Goal: Transaction & Acquisition: Purchase product/service

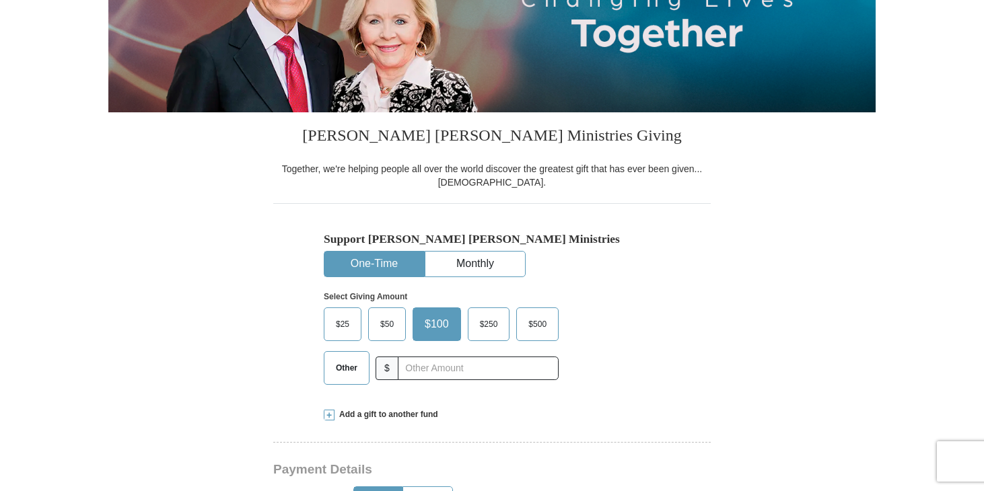
scroll to position [227, 0]
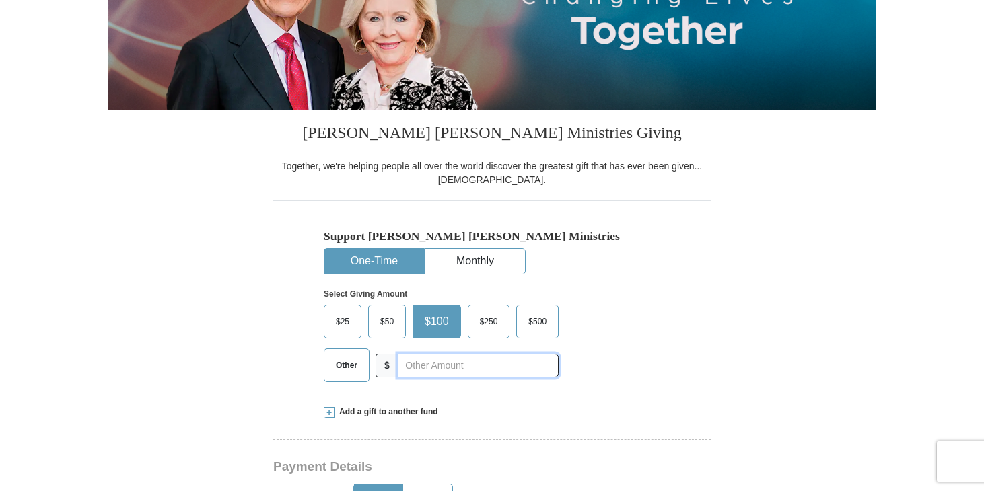
click at [420, 367] on input "text" at bounding box center [478, 366] width 161 height 24
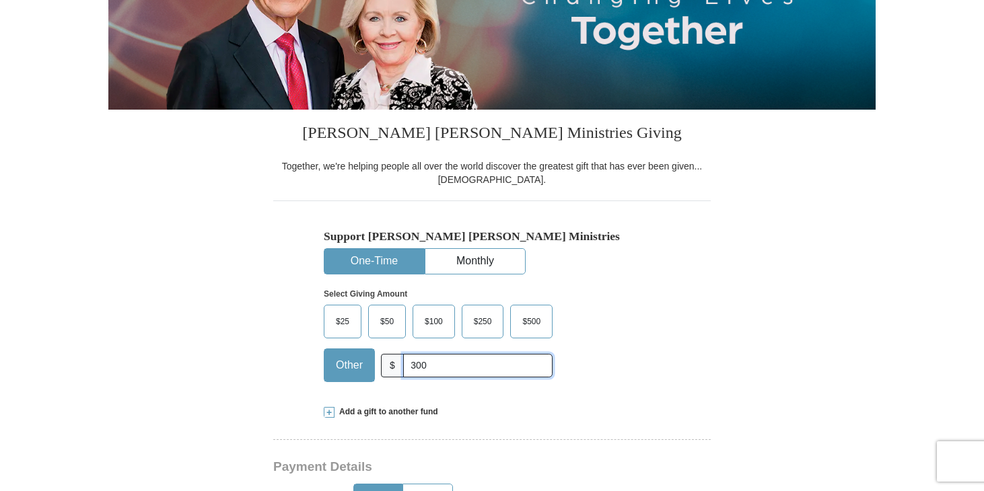
type input "300"
click at [598, 345] on div "$25 $50 $100 $250 $500 $" at bounding box center [463, 348] width 279 height 87
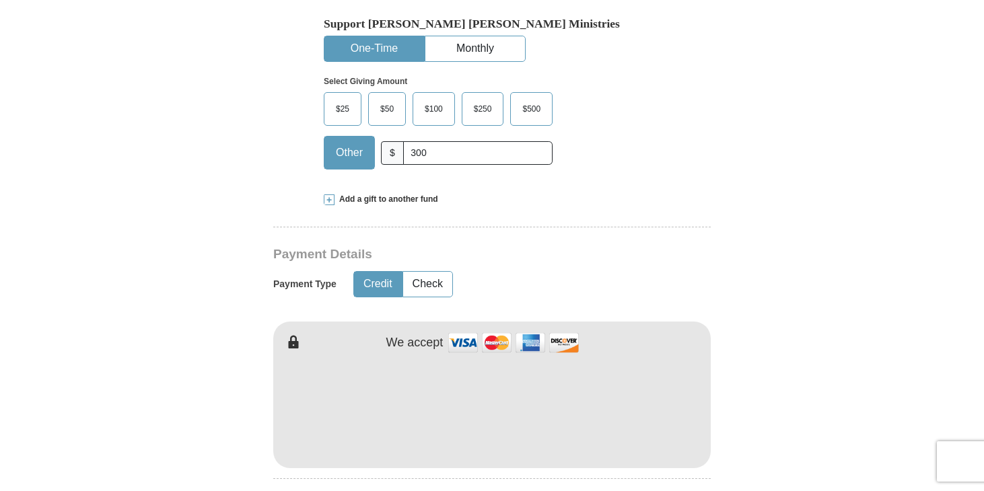
scroll to position [450, 0]
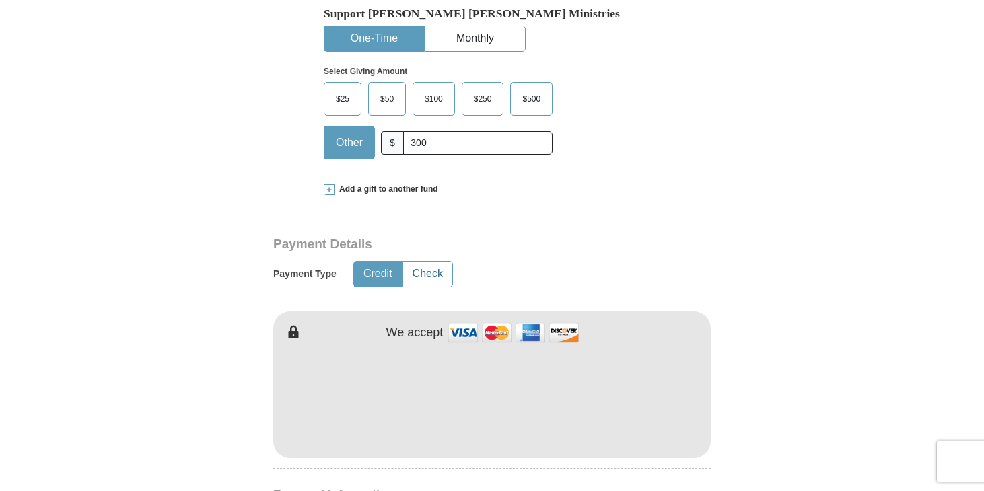
click at [425, 277] on button "Check" at bounding box center [427, 274] width 49 height 25
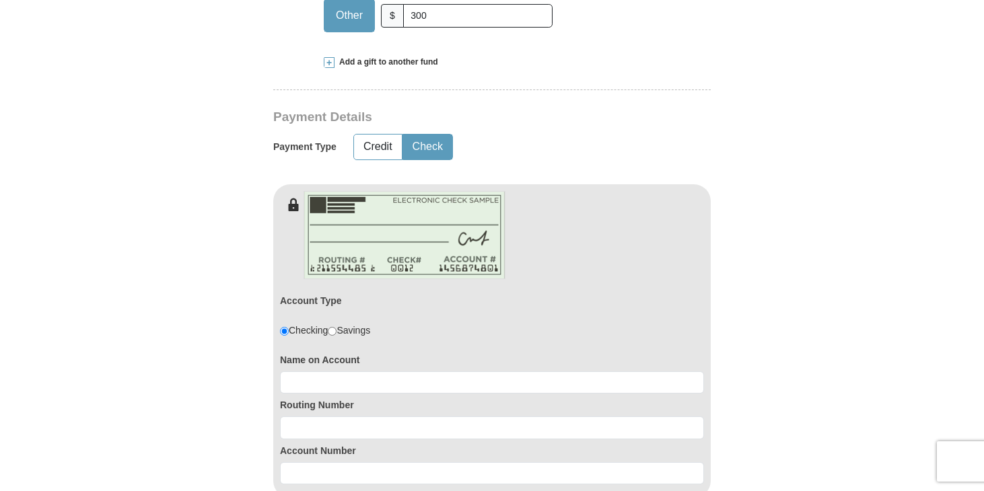
scroll to position [592, 0]
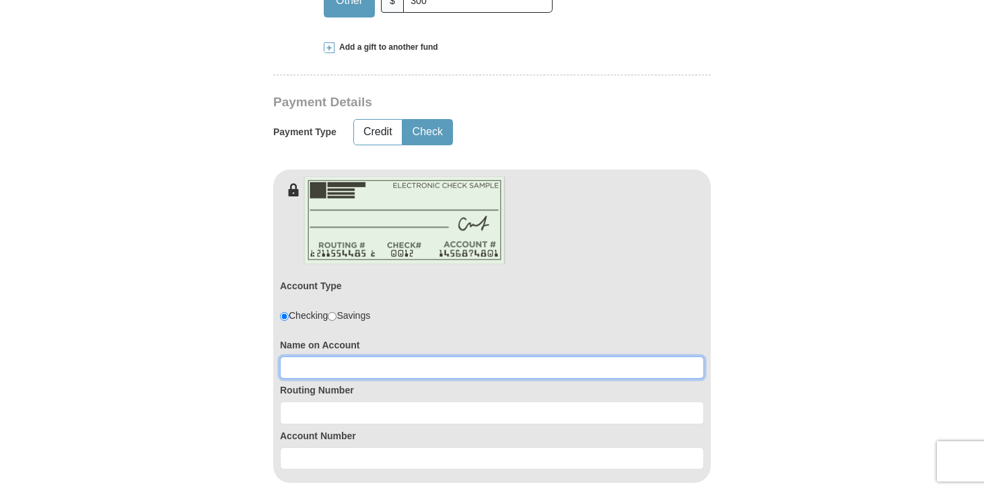
click at [392, 365] on input at bounding box center [492, 368] width 424 height 23
type input "[PERSON_NAME]"
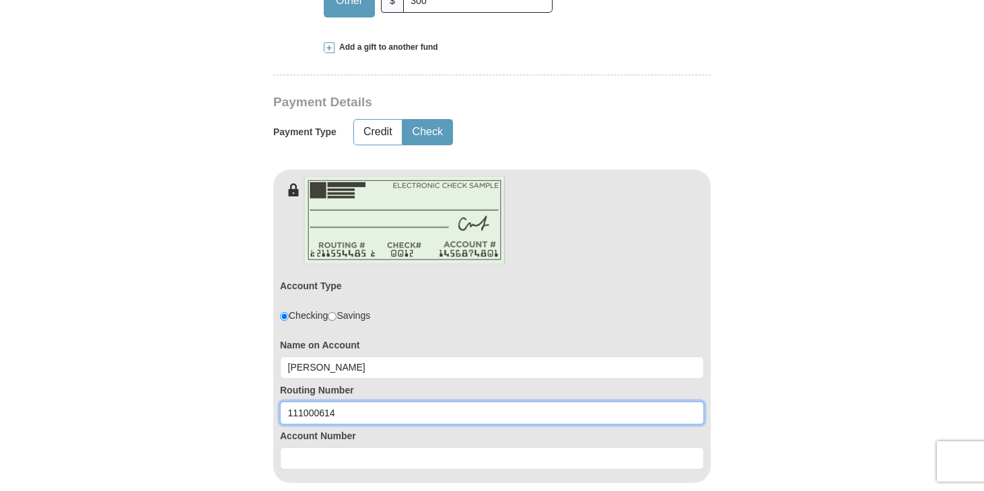
type input "111000614"
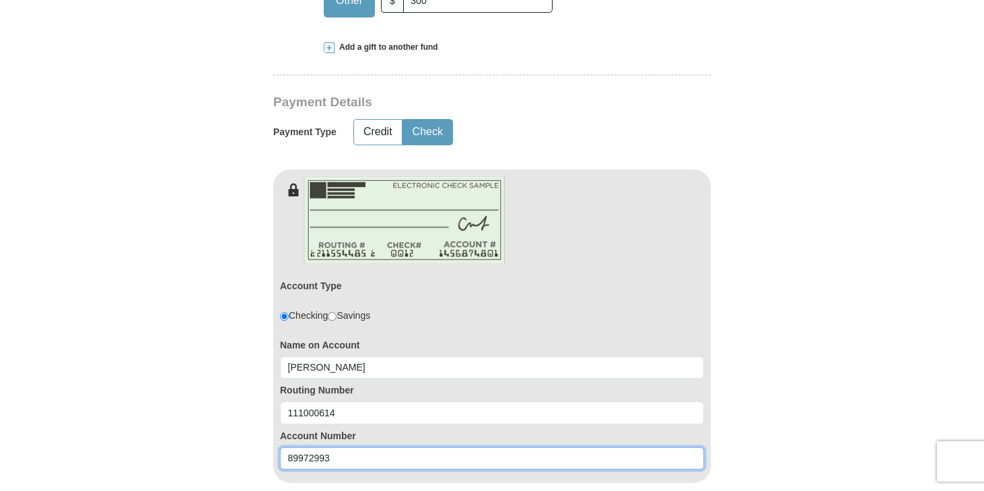
click at [292, 455] on input "89972993" at bounding box center [492, 458] width 424 height 23
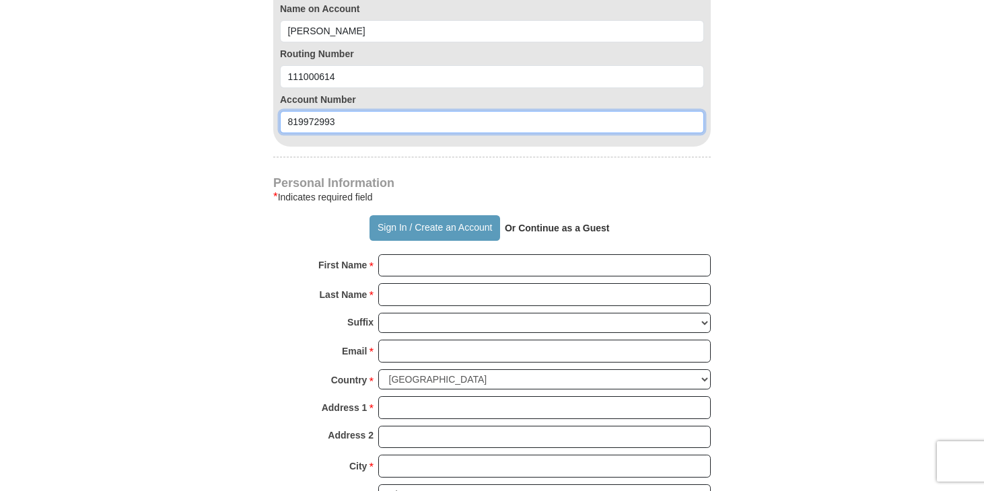
scroll to position [933, 0]
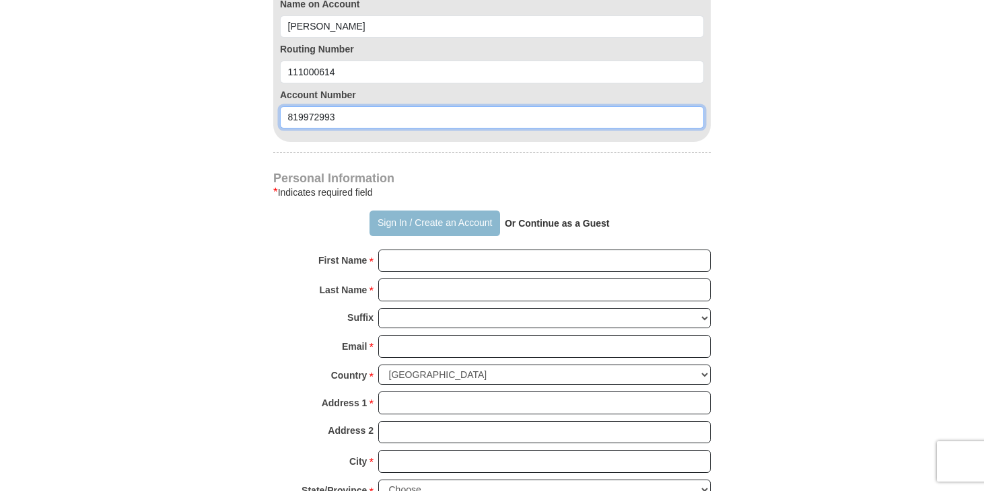
type input "819972993"
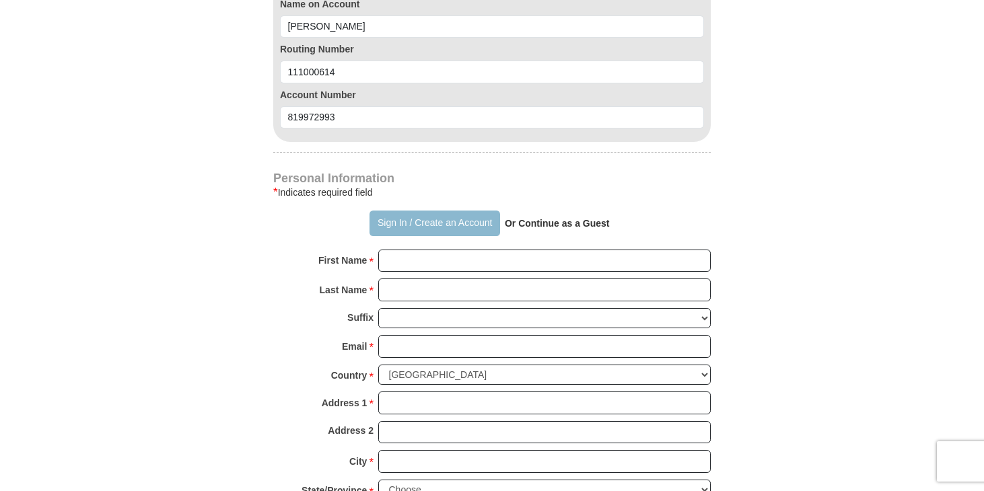
click at [434, 216] on button "Sign In / Create an Account" at bounding box center [434, 224] width 130 height 26
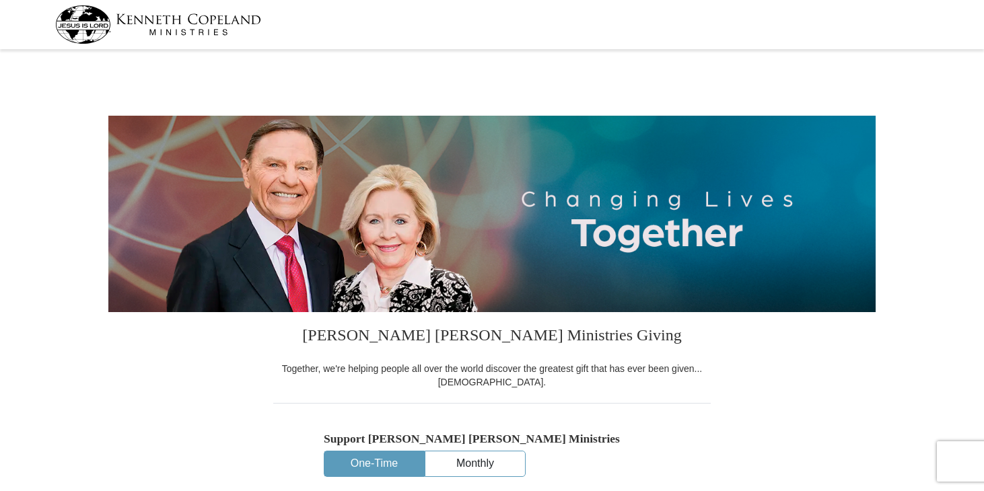
select select "[GEOGRAPHIC_DATA]"
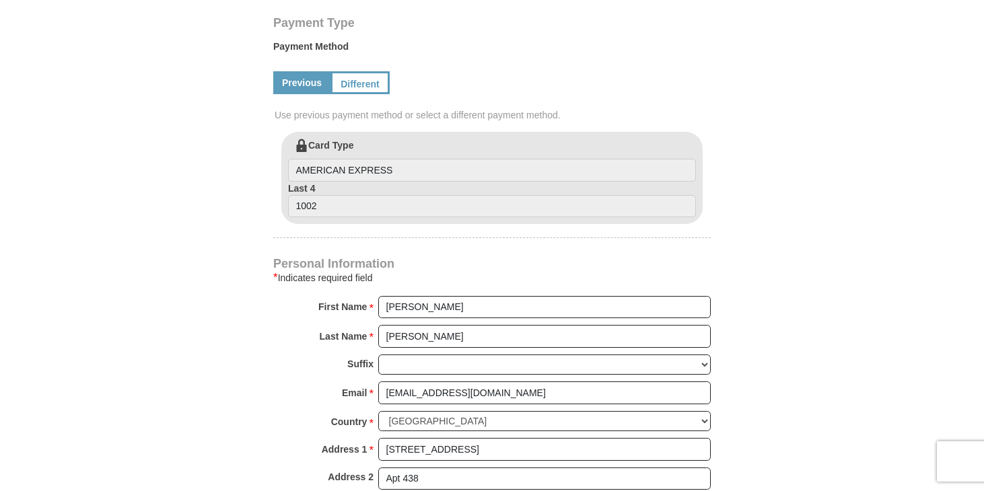
scroll to position [637, 0]
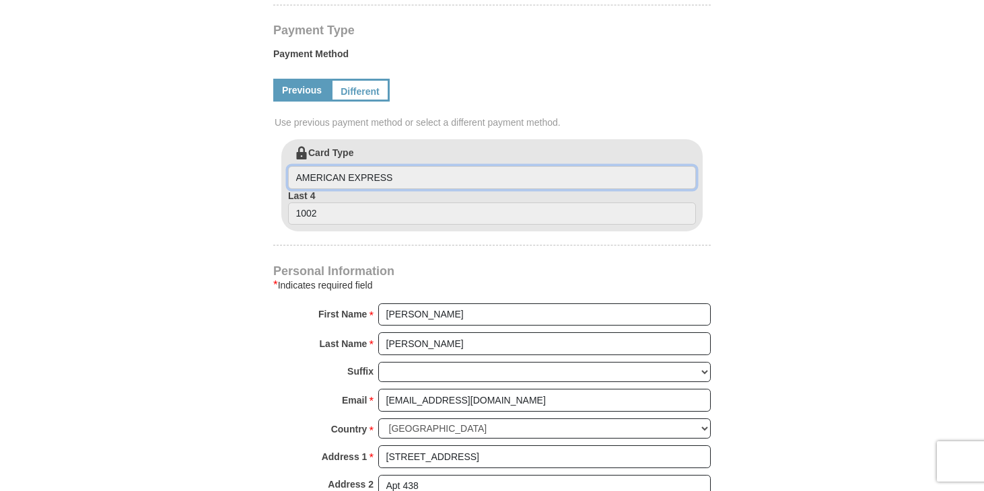
click at [366, 172] on input "AMERICAN EXPRESS" at bounding box center [492, 177] width 408 height 23
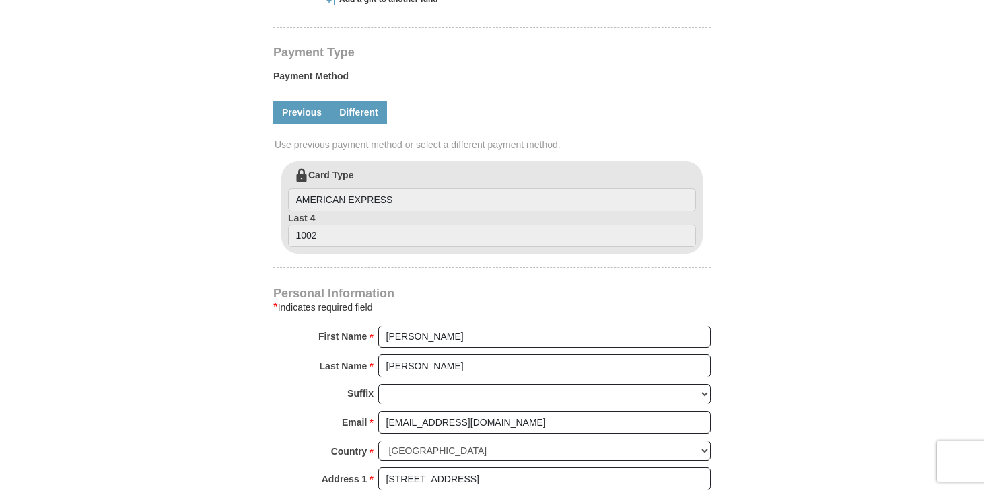
click at [359, 112] on link "Different" at bounding box center [358, 112] width 57 height 23
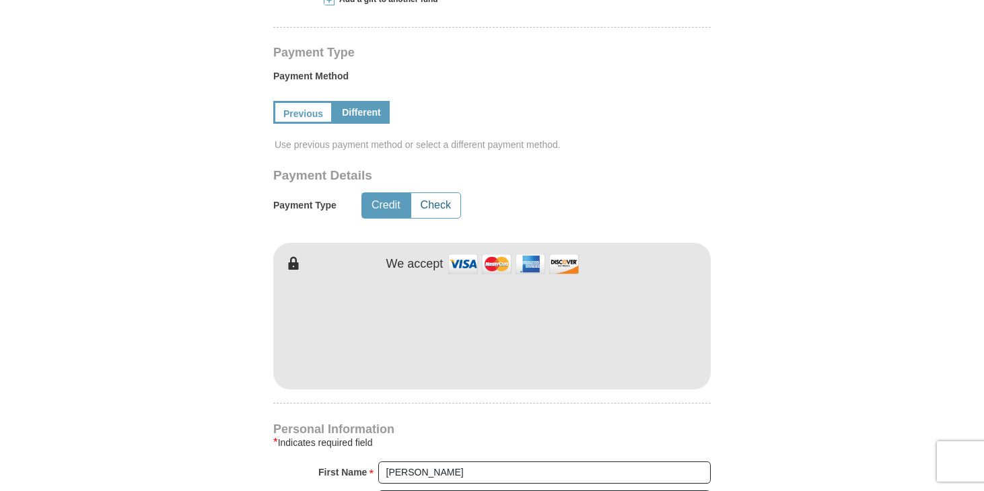
click at [435, 204] on button "Check" at bounding box center [435, 205] width 49 height 25
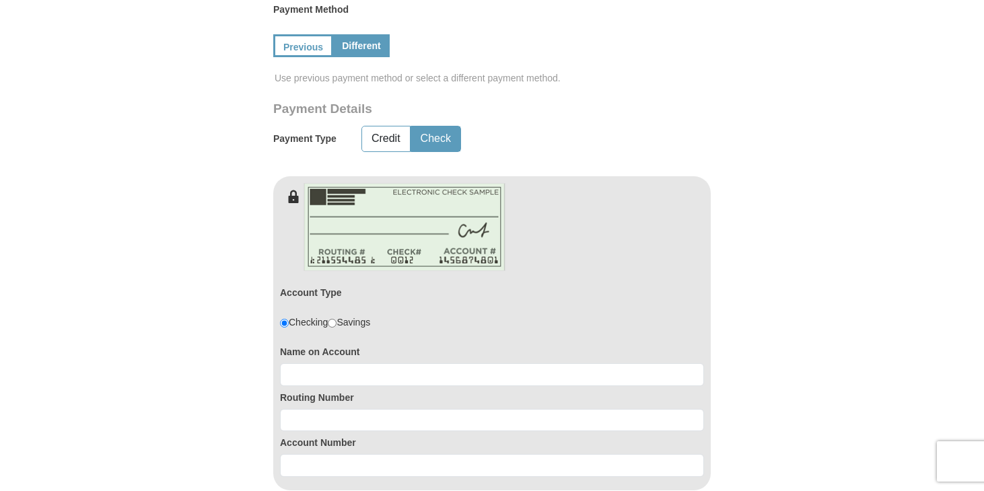
scroll to position [698, 0]
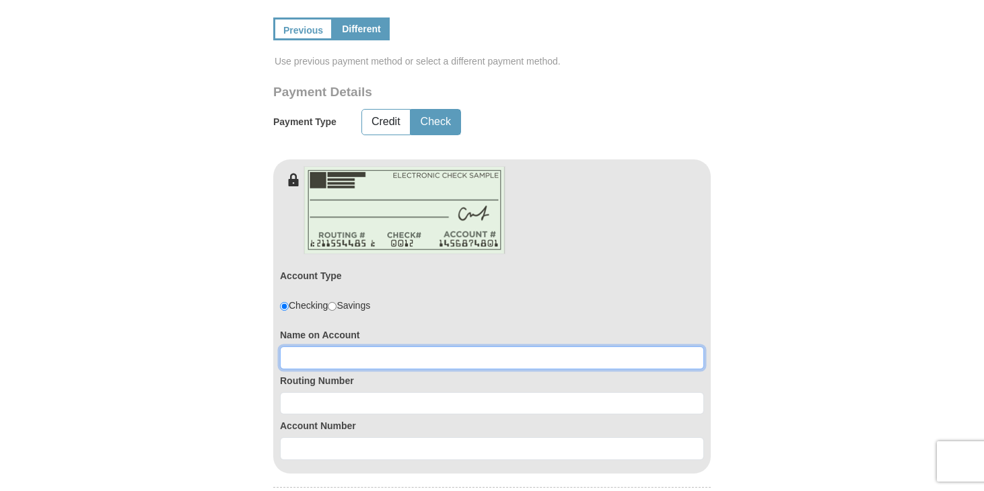
click at [370, 354] on input at bounding box center [492, 358] width 424 height 23
type input "[PERSON_NAME]"
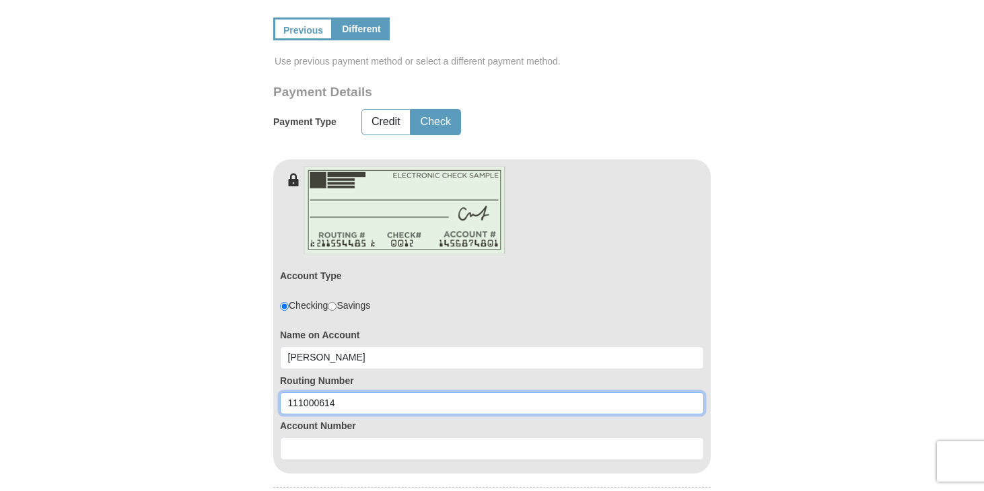
scroll to position [684, 0]
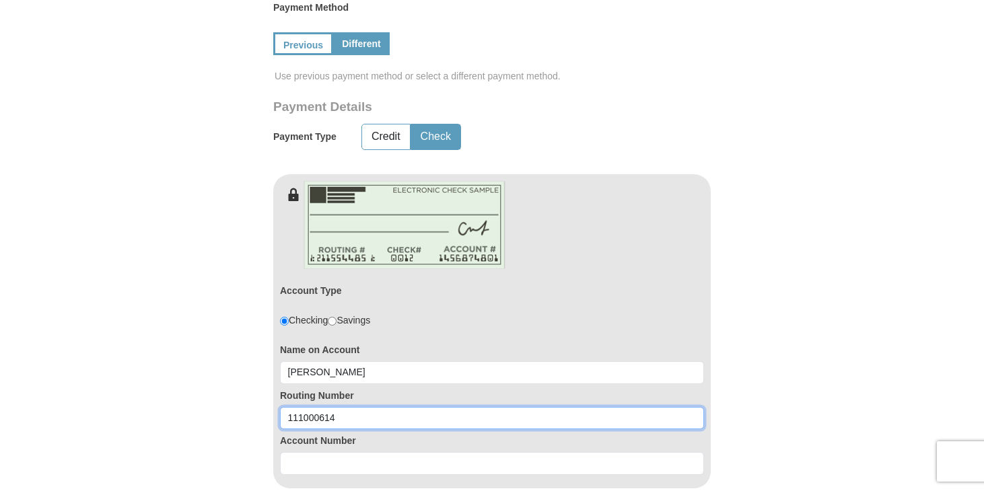
type input "111000614"
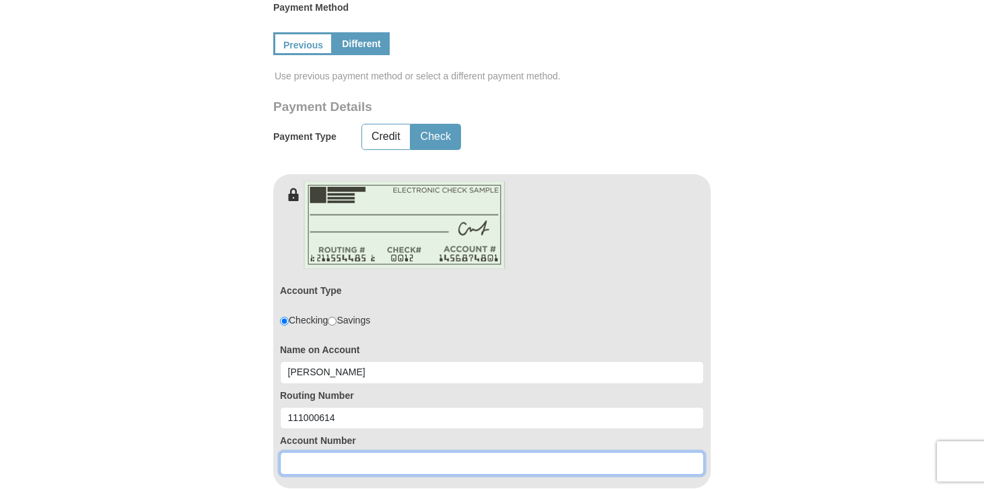
click at [327, 469] on input at bounding box center [492, 463] width 424 height 23
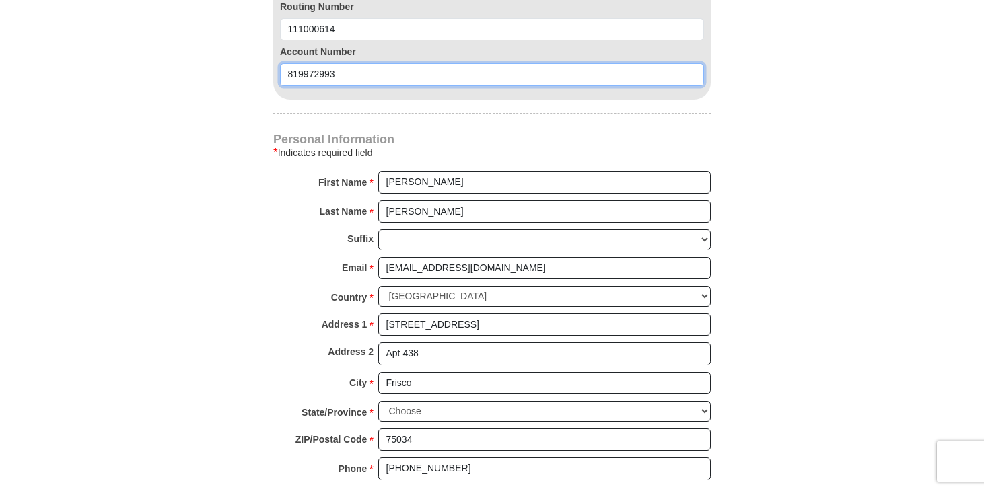
scroll to position [1081, 0]
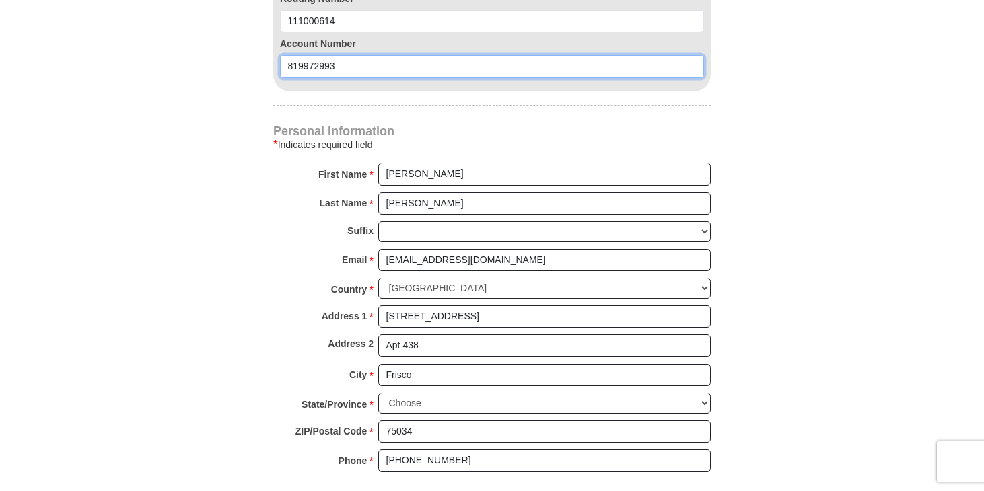
type input "819972993"
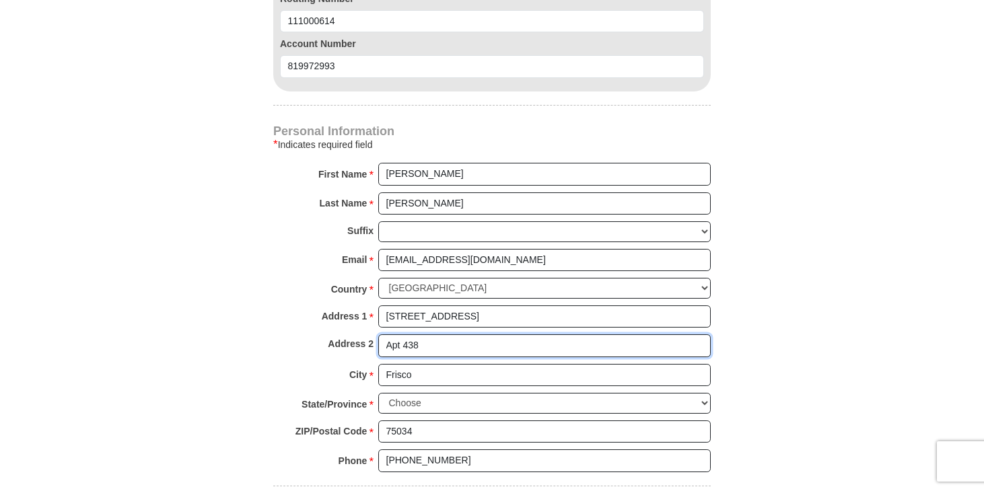
click at [423, 353] on input "Apt 438" at bounding box center [544, 345] width 332 height 23
type input "Apt 236"
click at [305, 373] on div "City * [GEOGRAPHIC_DATA] Please enter City" at bounding box center [491, 379] width 437 height 30
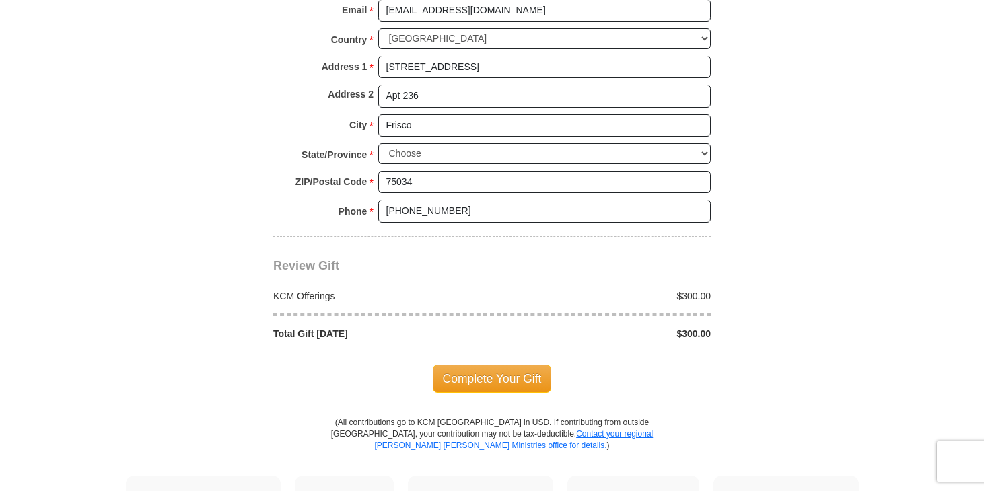
scroll to position [1355, 0]
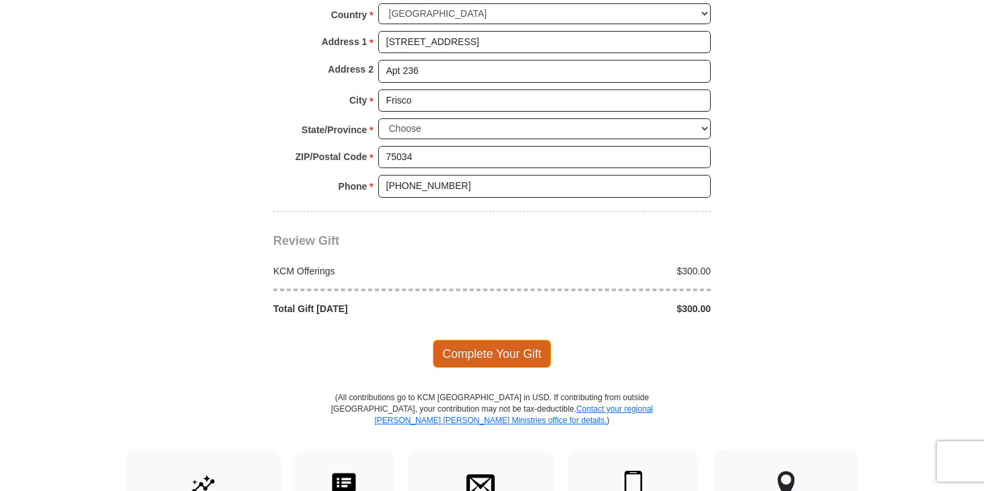
click at [464, 352] on span "Complete Your Gift" at bounding box center [492, 354] width 119 height 28
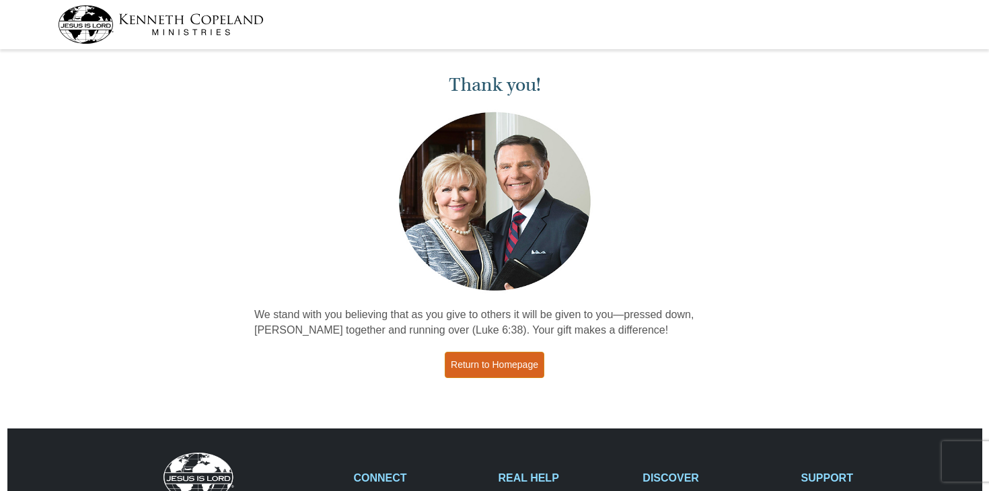
click at [494, 367] on link "Return to Homepage" at bounding box center [495, 365] width 100 height 26
